Goal: Information Seeking & Learning: Learn about a topic

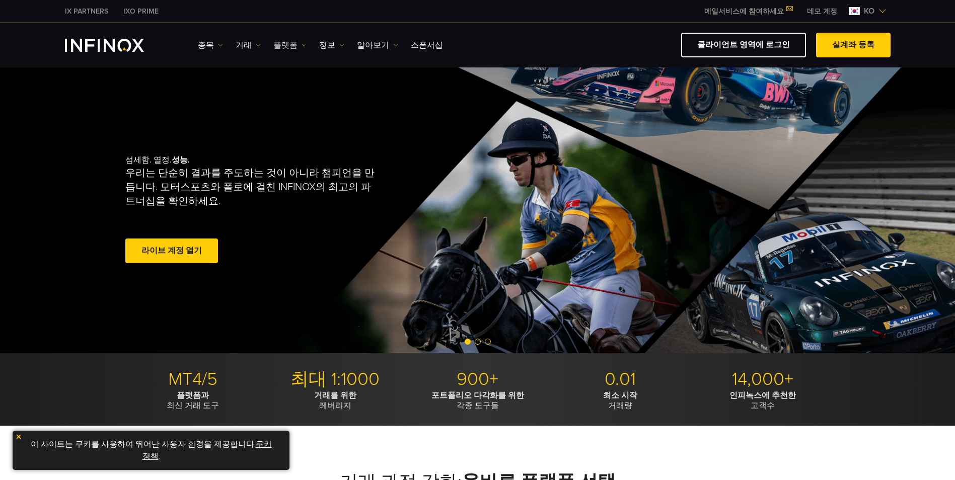
click at [283, 41] on link "플랫폼" at bounding box center [289, 45] width 33 height 12
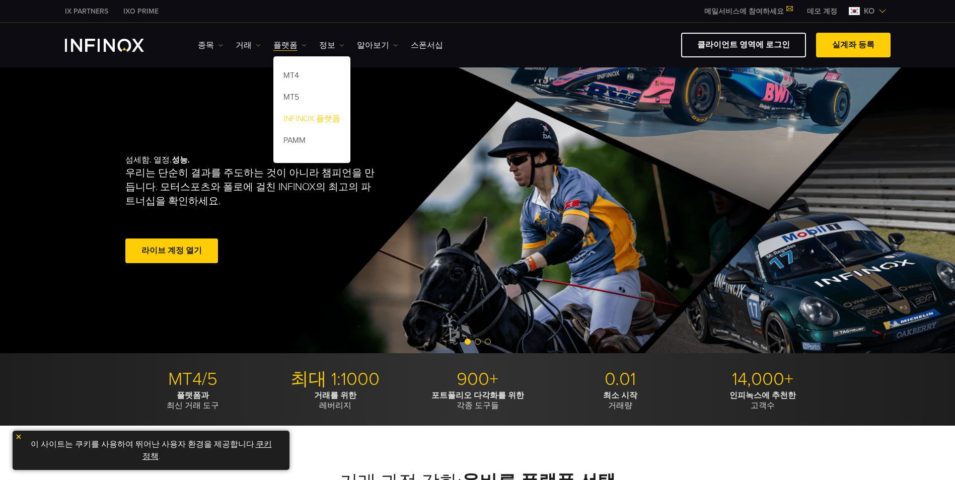
click at [303, 115] on link "INFINOX 플랫폼" at bounding box center [311, 121] width 77 height 22
click at [310, 122] on link "INFINOX 플랫폼" at bounding box center [311, 121] width 77 height 22
click at [304, 96] on link "MT5" at bounding box center [311, 99] width 77 height 22
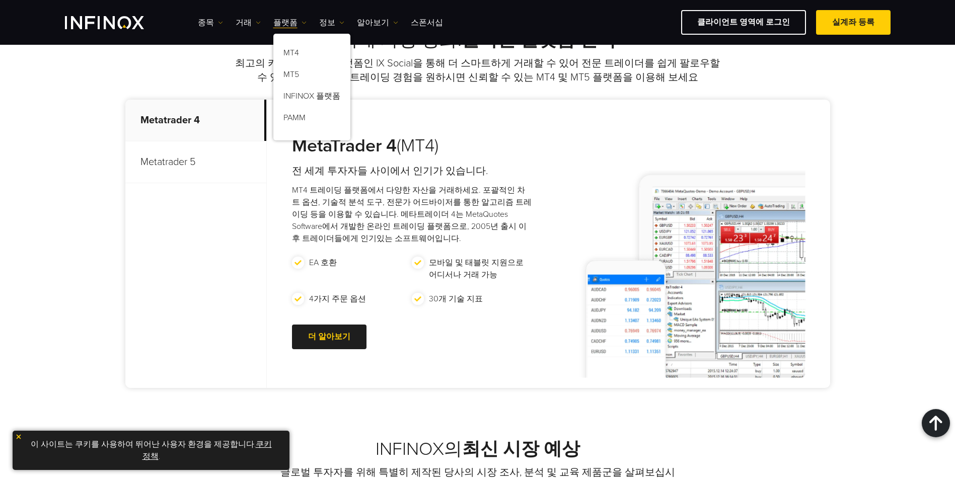
scroll to position [403, 0]
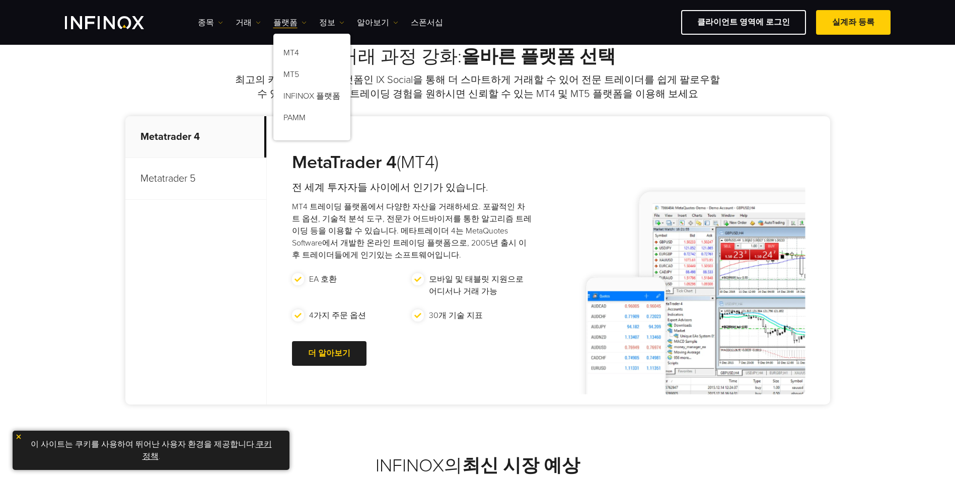
click at [204, 190] on p "Metatrader 5" at bounding box center [195, 179] width 141 height 42
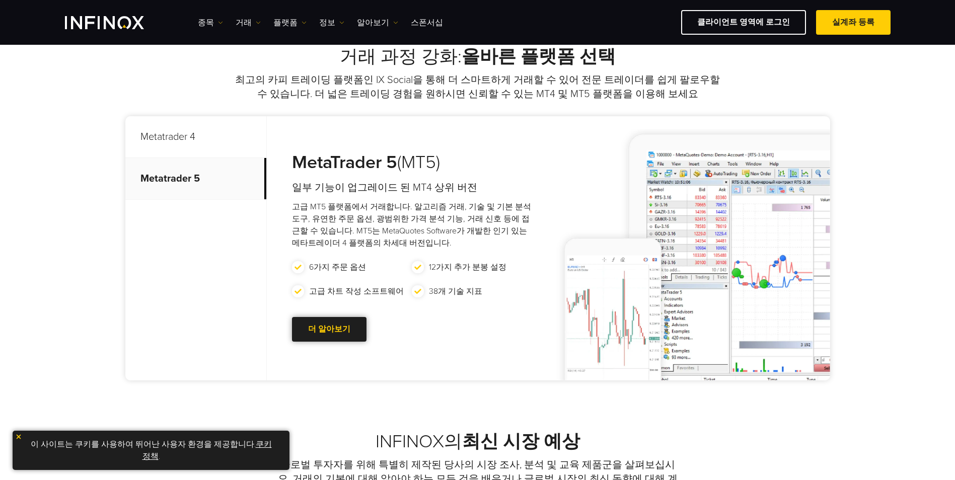
click at [329, 330] on div at bounding box center [329, 330] width 0 height 0
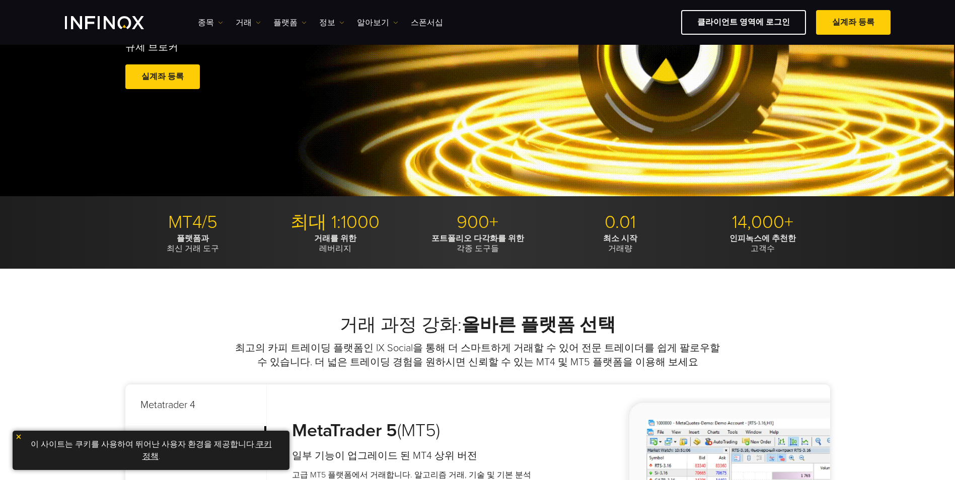
scroll to position [101, 0]
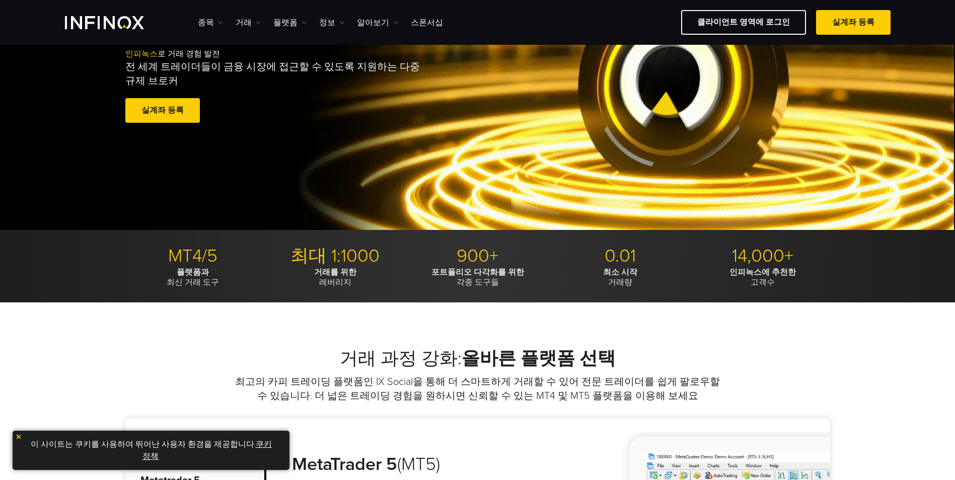
click at [19, 436] on img at bounding box center [18, 436] width 7 height 7
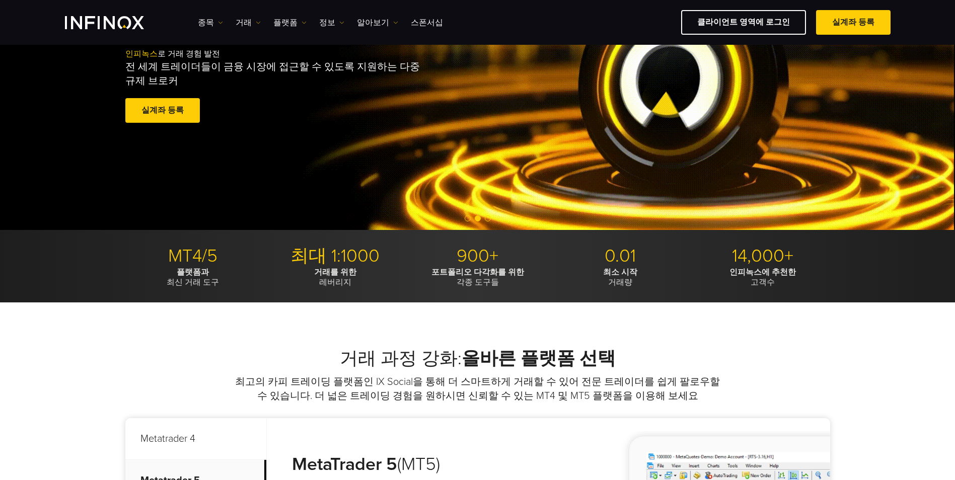
click at [149, 392] on div "거래 과정 강화: 올바른 플랫폼 선택 최고의 카피 트레이딩 플랫폼인 IX Social을 통해 더 스마트하게 거래할 수 있어 전문 트레이더를 쉽…" at bounding box center [477, 375] width 704 height 55
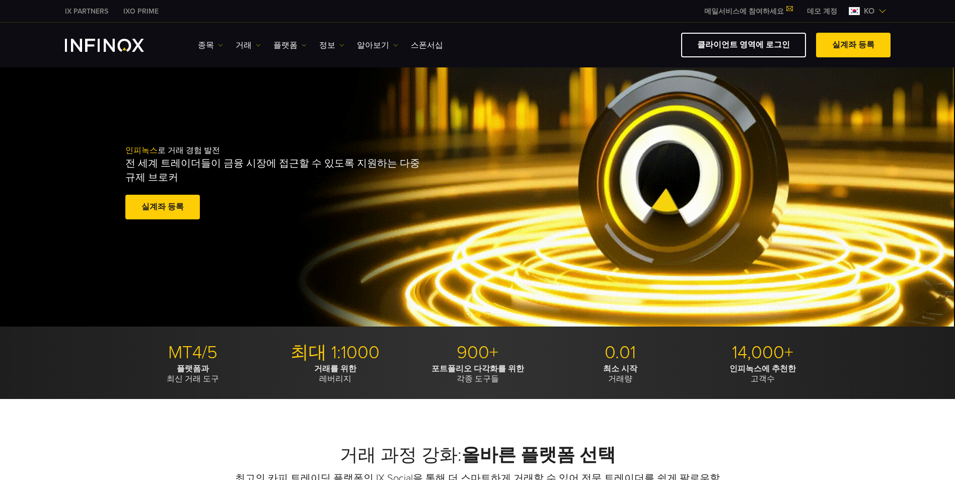
scroll to position [0, 0]
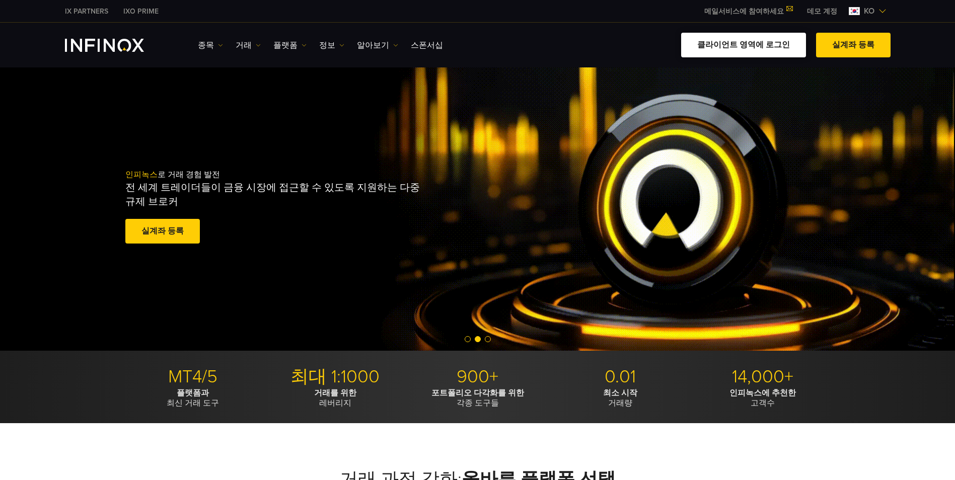
click at [744, 39] on link "클라이언트 영역에 로그인" at bounding box center [743, 45] width 125 height 25
